Goal: Transaction & Acquisition: Book appointment/travel/reservation

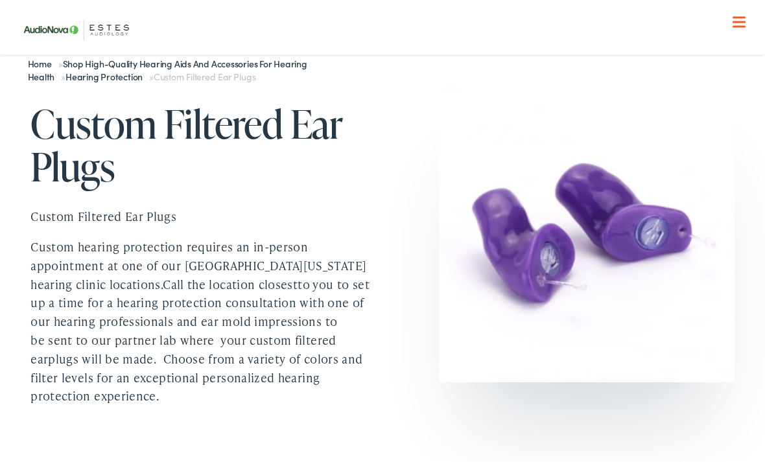
scroll to position [73, 0]
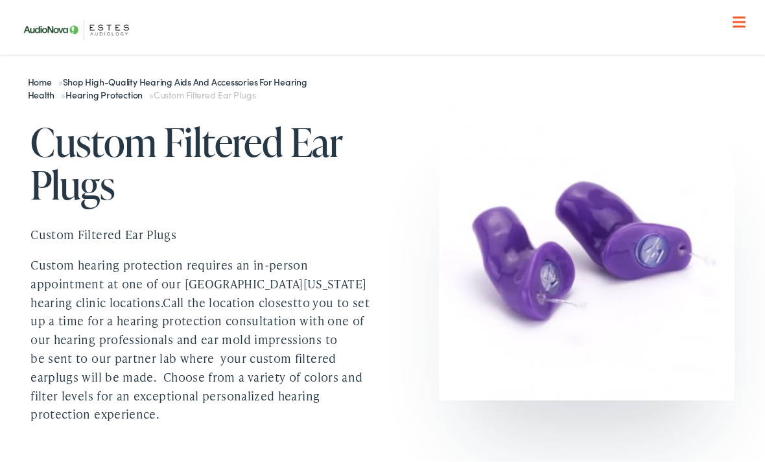
click at [82, 316] on p "Custom hearing protection requires an in-person appointment at one of our Centr…" at bounding box center [206, 340] width 352 height 168
click at [40, 233] on link "Custom Filtered Ear Plugs" at bounding box center [103, 234] width 146 height 16
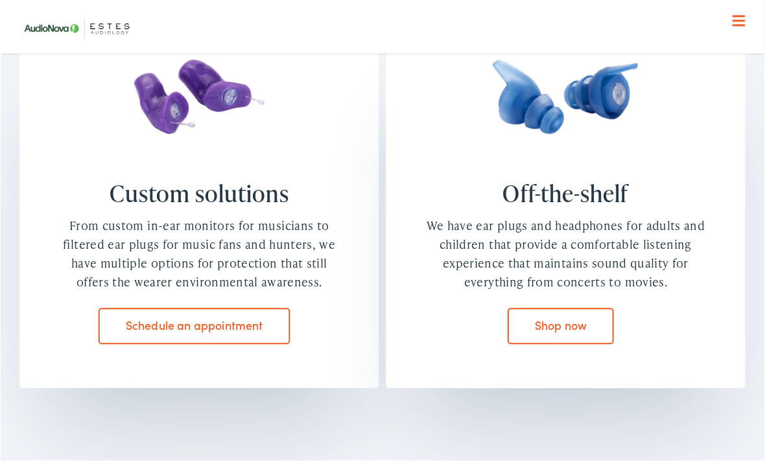
scroll to position [948, 0]
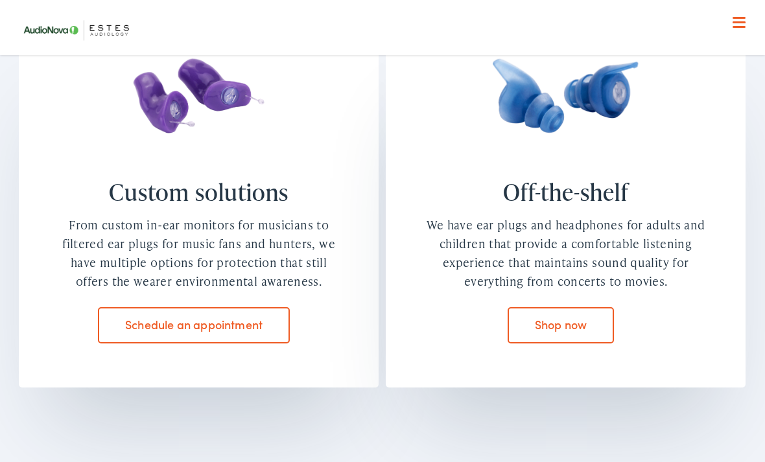
click at [111, 327] on link "Schedule an appointment" at bounding box center [193, 325] width 191 height 36
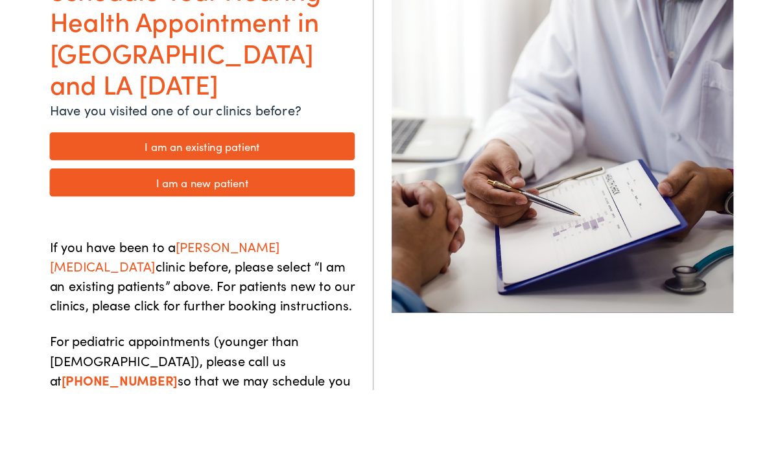
scroll to position [176, 0]
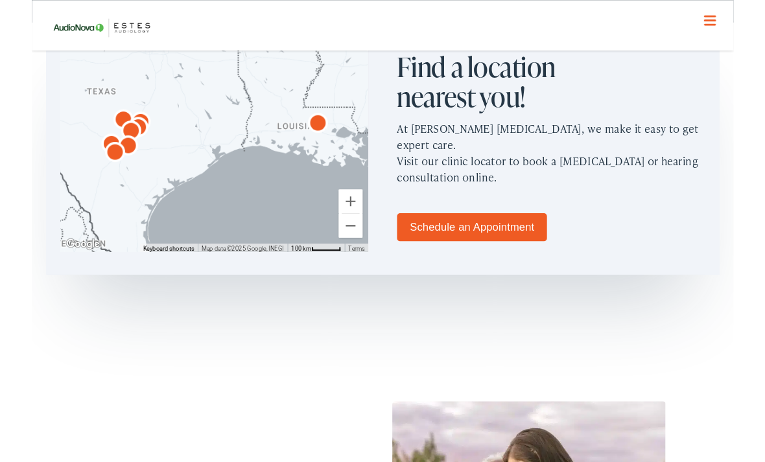
scroll to position [784, 0]
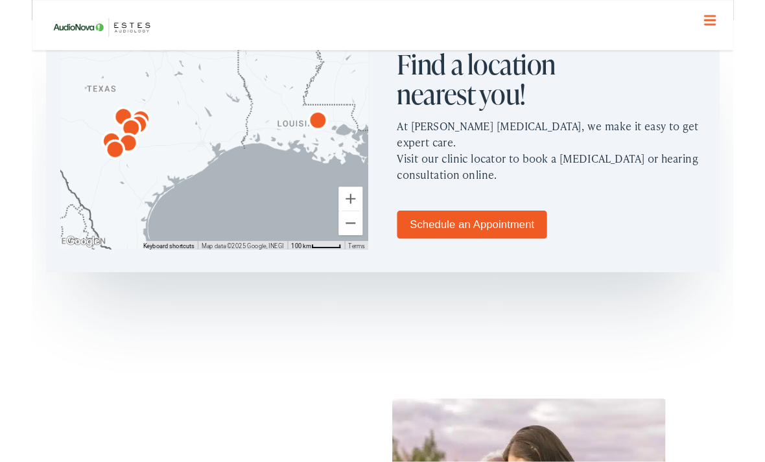
click at [434, 233] on link "Schedule an Appointment" at bounding box center [479, 245] width 163 height 30
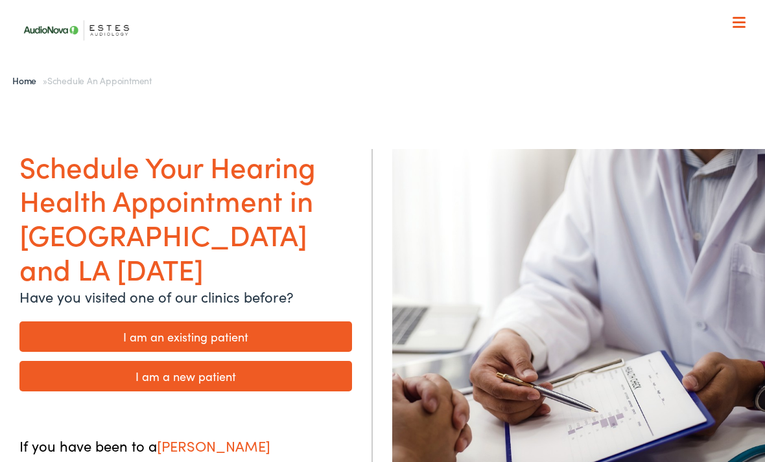
click at [36, 361] on link "I am a new patient" at bounding box center [185, 376] width 332 height 30
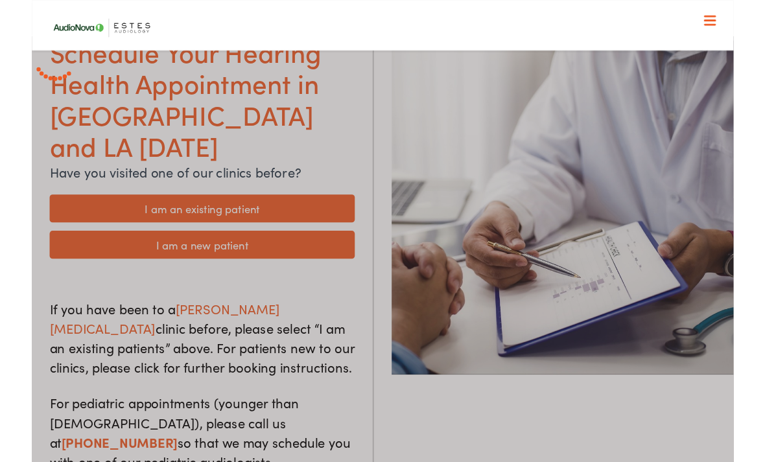
scroll to position [111, 0]
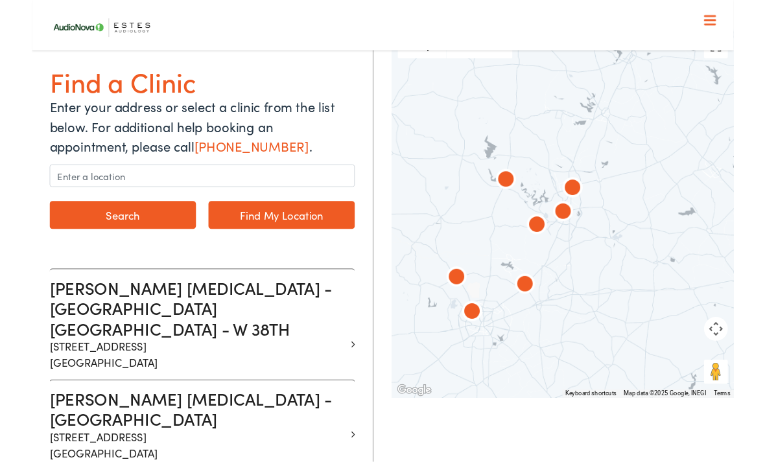
scroll to position [119, 0]
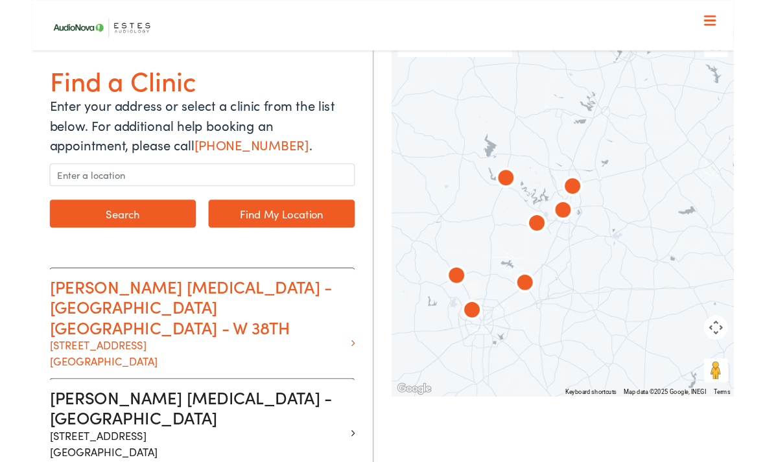
click at [45, 367] on p "1206 W. 38th Street Suite 3101 Austin TX 78705" at bounding box center [180, 384] width 323 height 35
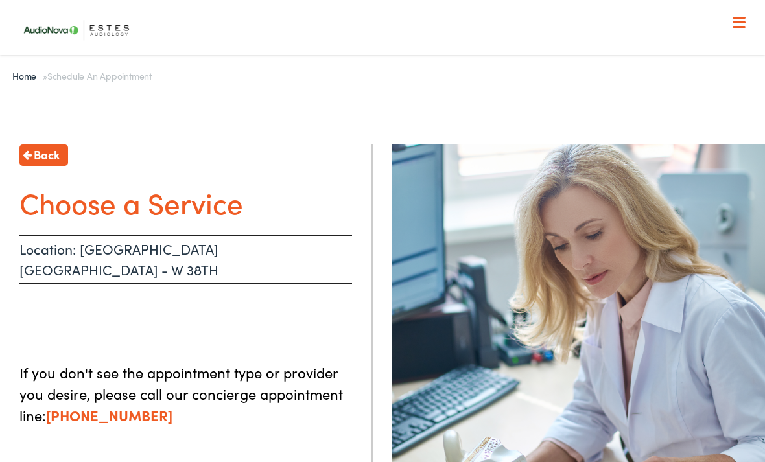
scroll to position [3, 0]
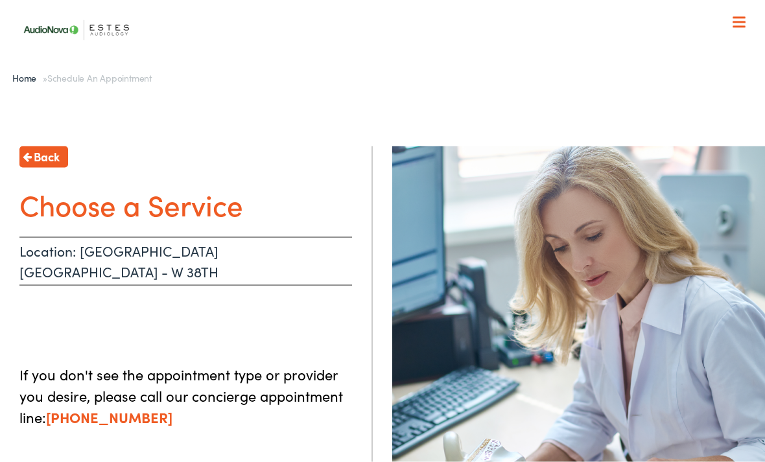
click at [42, 204] on h1 "Choose a Service" at bounding box center [185, 204] width 332 height 34
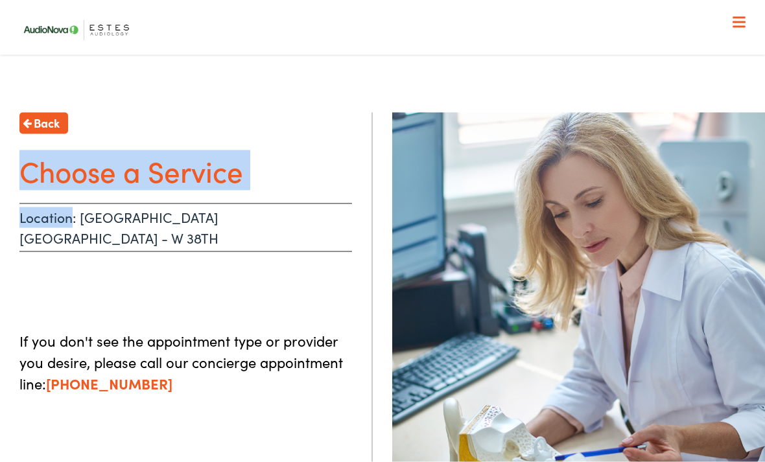
scroll to position [0, 0]
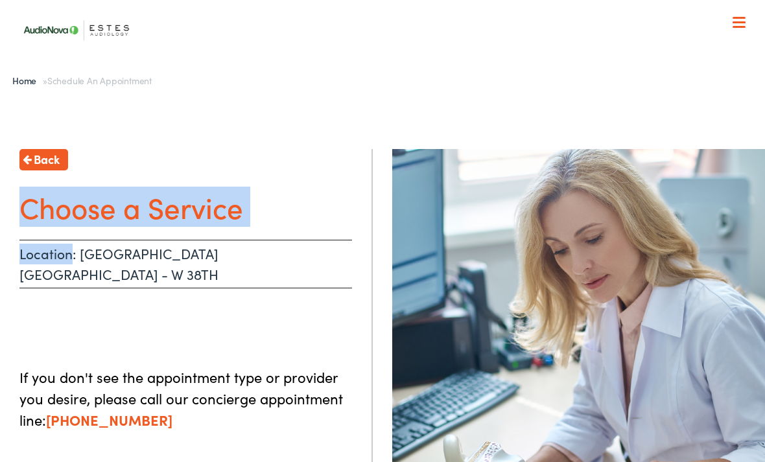
click at [34, 347] on div "If you don't see the appointment type or provider you desire, please call our c…" at bounding box center [185, 389] width 332 height 84
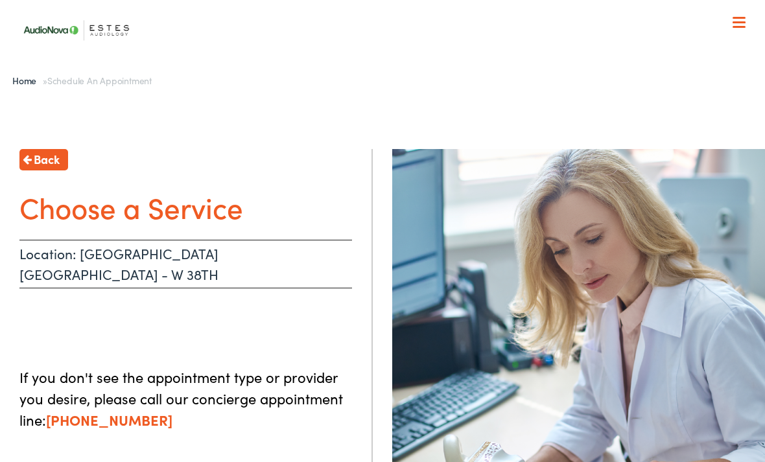
click at [29, 366] on p "If you don't see the appointment type or provider you desire, please call our c…" at bounding box center [185, 398] width 332 height 64
click at [41, 386] on p "If you don't see the appointment type or provider you desire, please call our c…" at bounding box center [185, 398] width 332 height 64
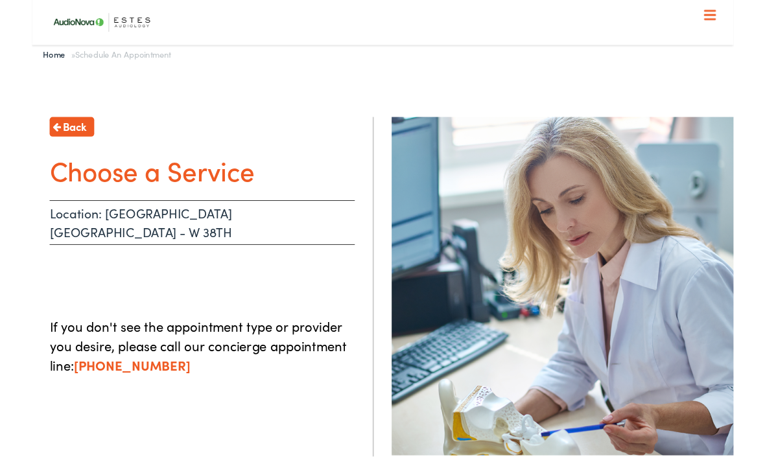
scroll to position [466, 0]
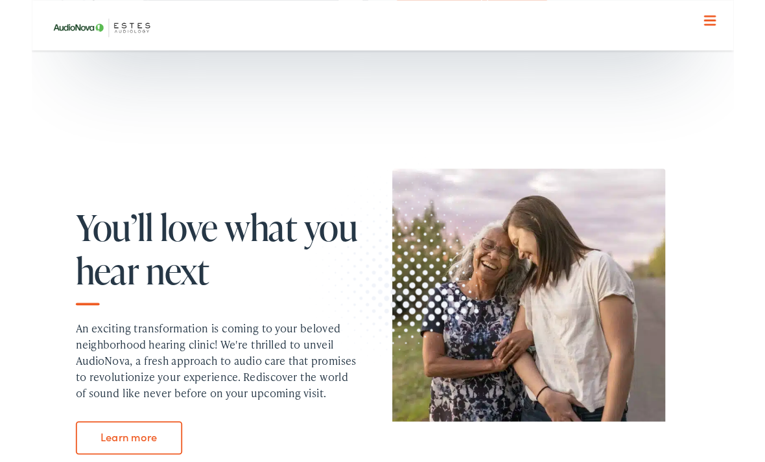
scroll to position [1132, 0]
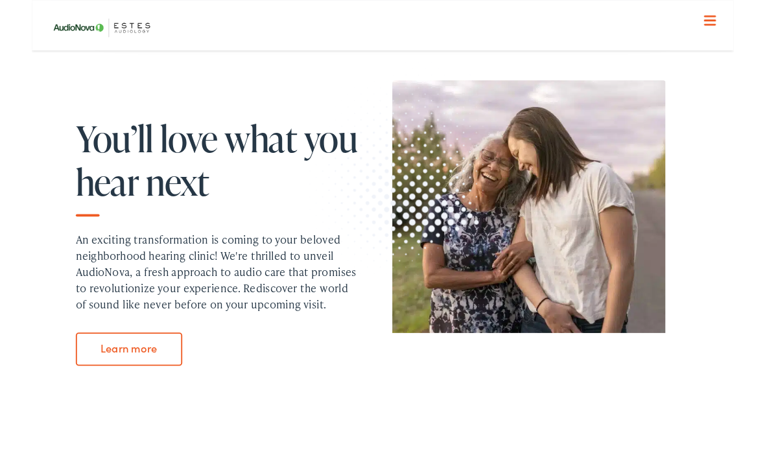
click at [758, 224] on div "You’ll love what you hear next An exciting transformation is coming to your bel…" at bounding box center [382, 269] width 765 height 428
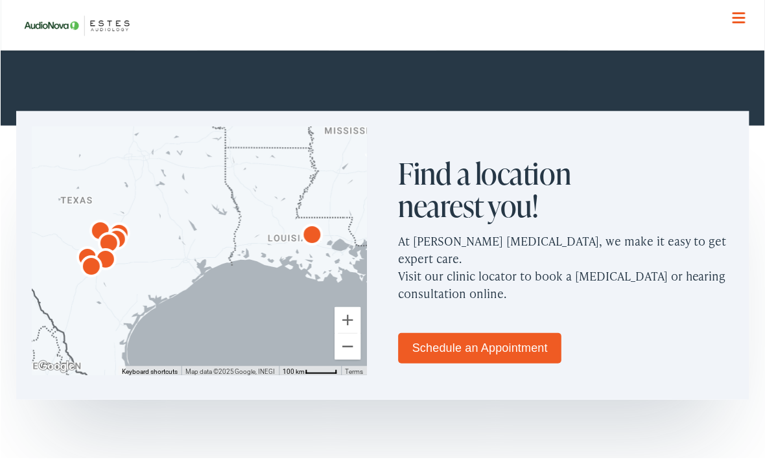
scroll to position [681, 0]
